Goal: Register for event/course

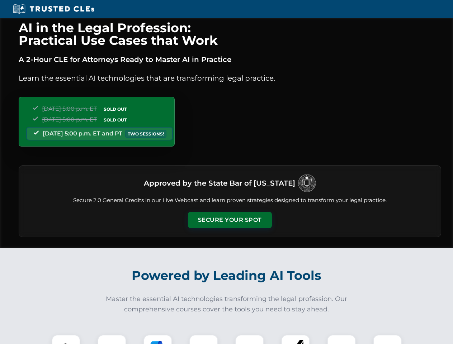
click at [229, 220] on button "Secure Your Spot" at bounding box center [230, 220] width 84 height 16
click at [66, 339] on img at bounding box center [66, 349] width 21 height 21
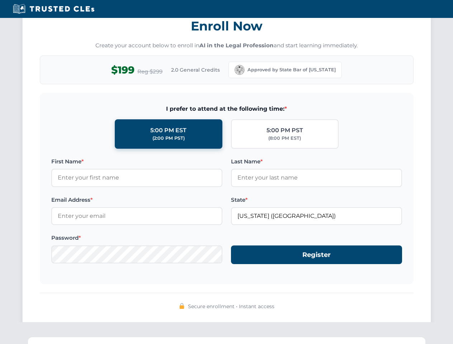
scroll to position [704, 0]
